Goal: Communication & Community: Answer question/provide support

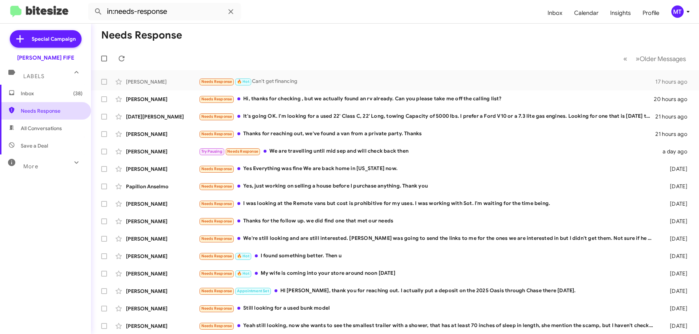
click at [33, 114] on span "Needs Response" at bounding box center [52, 110] width 62 height 7
click at [106, 62] on label at bounding box center [104, 58] width 15 height 15
click at [104, 62] on input "checkbox" at bounding box center [104, 62] width 0 height 0
checkbox input "true"
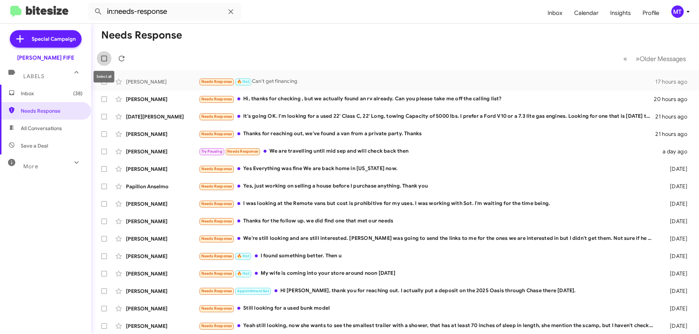
checkbox input "true"
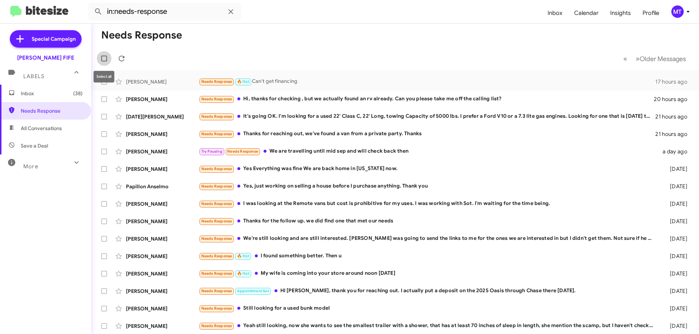
checkbox input "true"
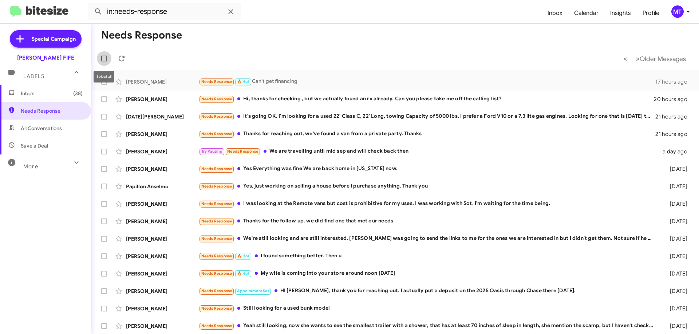
checkbox input "true"
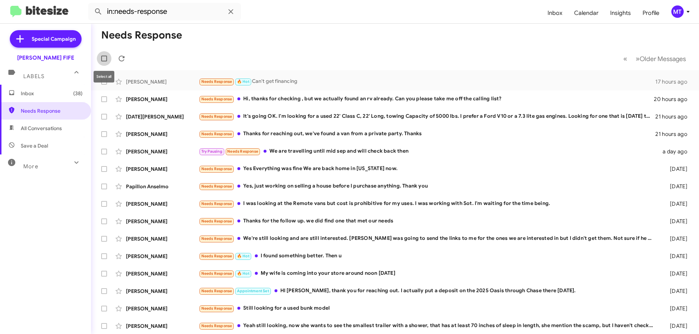
checkbox input "true"
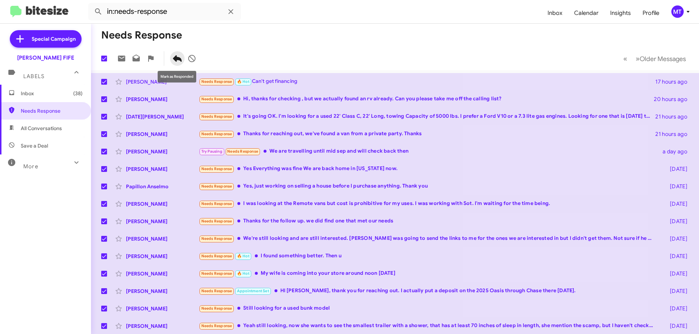
click at [177, 61] on icon at bounding box center [177, 58] width 9 height 9
checkbox input "false"
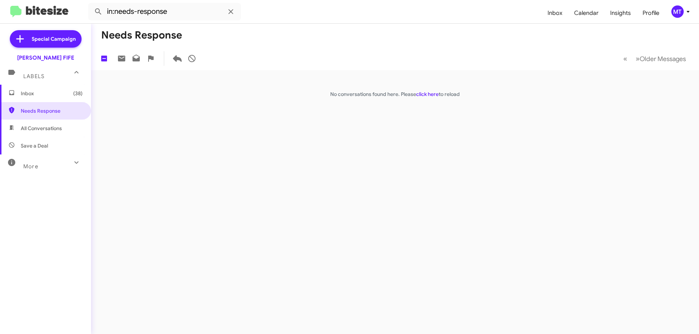
click at [151, 134] on div "Needs Response 19 « Previous » Next Older Messages No conversations found here.…" at bounding box center [395, 179] width 608 height 311
